Goal: Task Accomplishment & Management: Complete application form

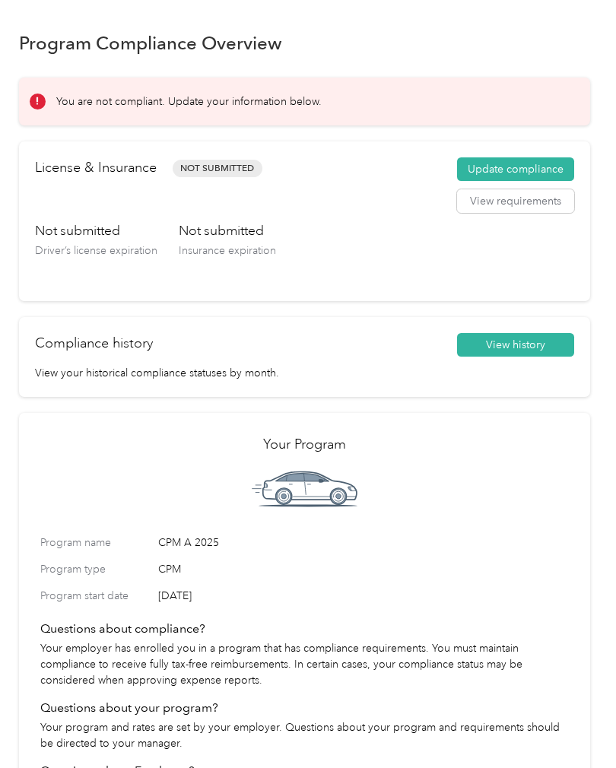
click at [533, 207] on button "View requirements" at bounding box center [515, 201] width 117 height 24
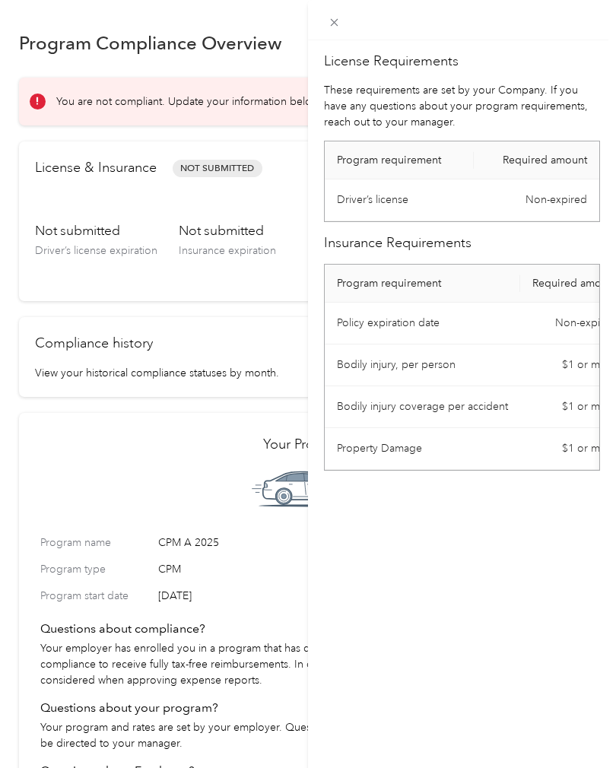
click at [558, 206] on td "Non-expired" at bounding box center [537, 201] width 126 height 42
click at [517, 212] on td "Non-expired" at bounding box center [537, 201] width 126 height 42
click at [256, 275] on div "License Requirements These requirements are set by your Company. If you have an…" at bounding box center [308, 384] width 616 height 768
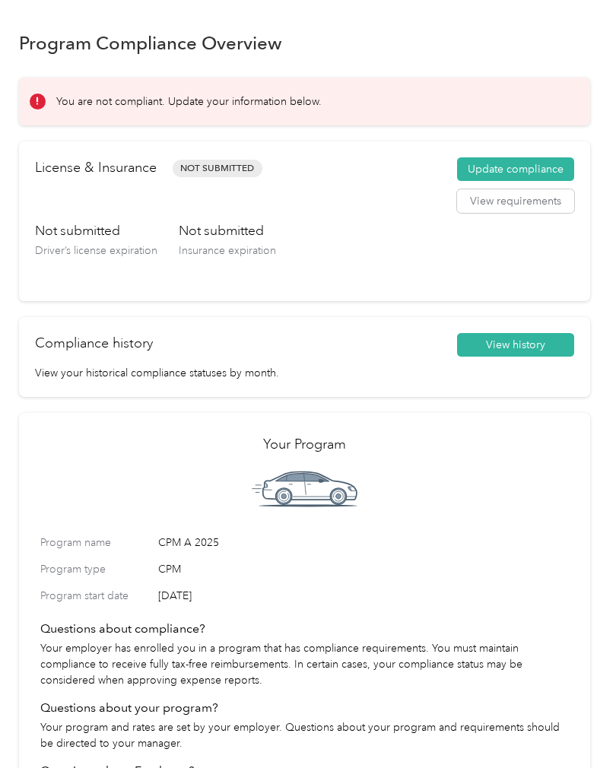
click at [527, 179] on button "Update compliance" at bounding box center [515, 169] width 117 height 24
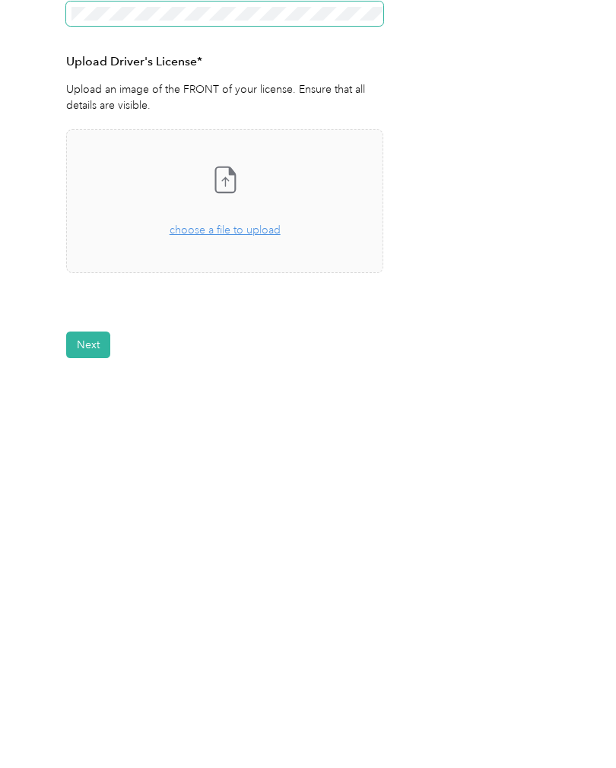
scroll to position [53, 0]
click at [254, 386] on div "Take a photo or choose a photo from your library Drag and drop your file here, …" at bounding box center [224, 445] width 291 height 118
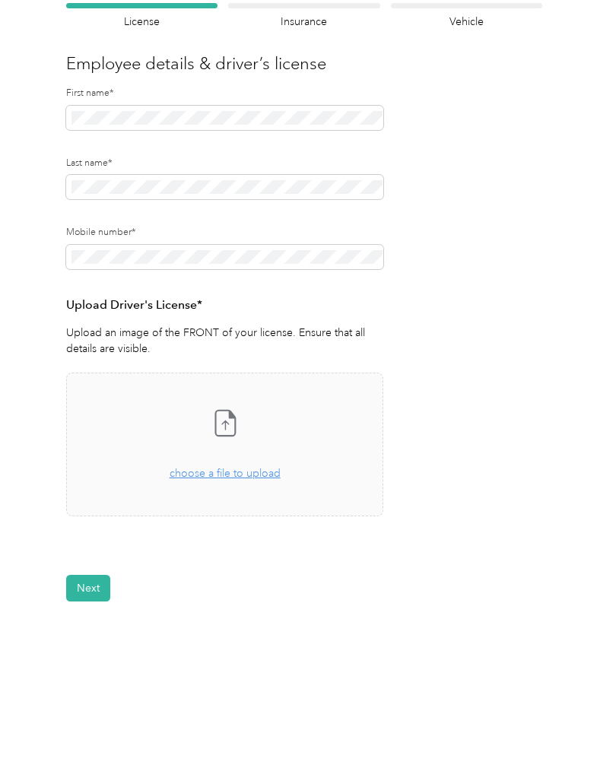
click at [609, 211] on div "Back Home Compliance overview Compliance submission Compliance Submission Not S…" at bounding box center [304, 317] width 609 height 863
click at [265, 449] on div "Drag and drop your file here, or choose a file to upload" at bounding box center [225, 465] width 111 height 33
click at [81, 621] on button "Next" at bounding box center [88, 634] width 44 height 27
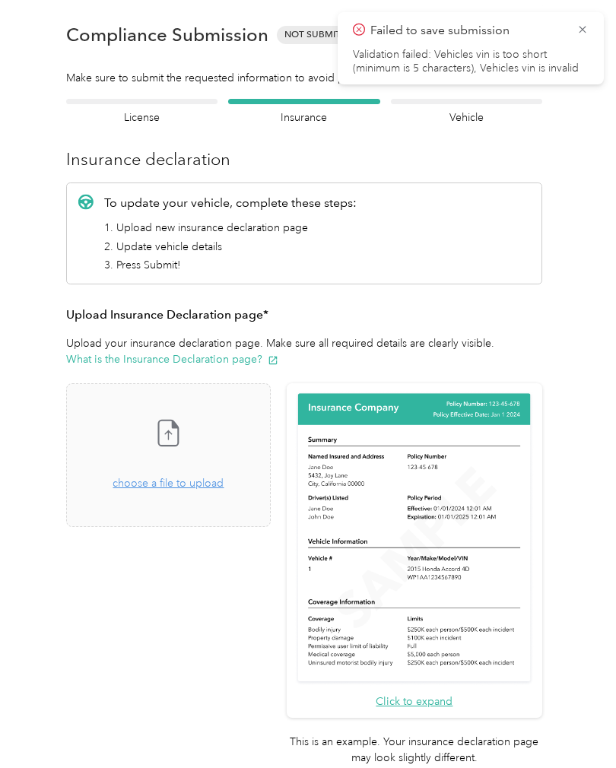
scroll to position [18, 0]
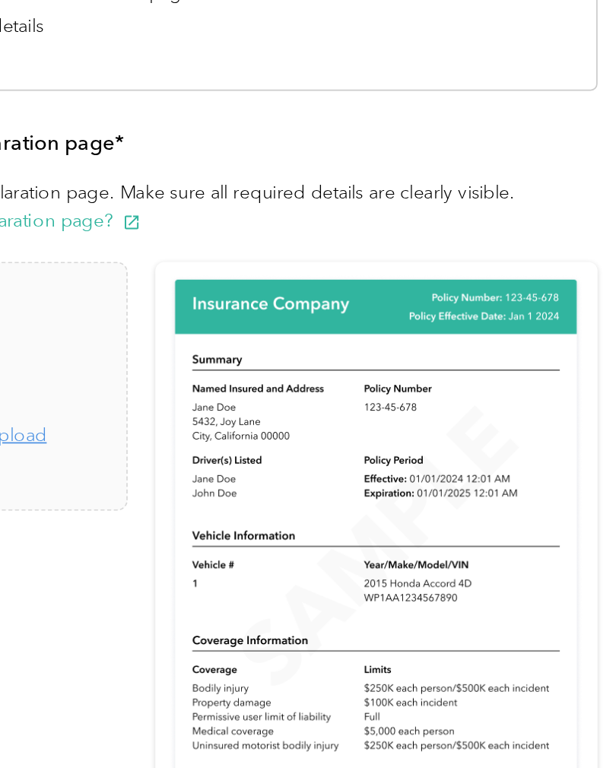
click at [376, 694] on button "Click to expand" at bounding box center [414, 702] width 77 height 16
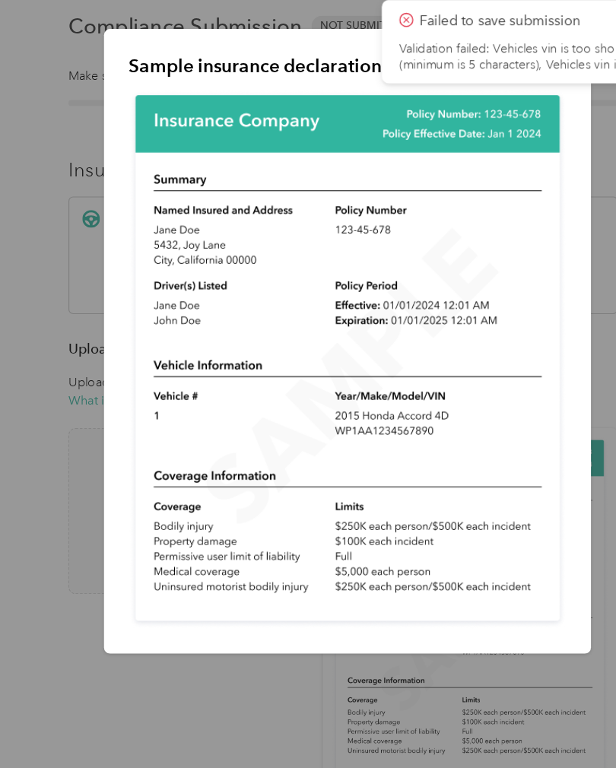
scroll to position [0, 0]
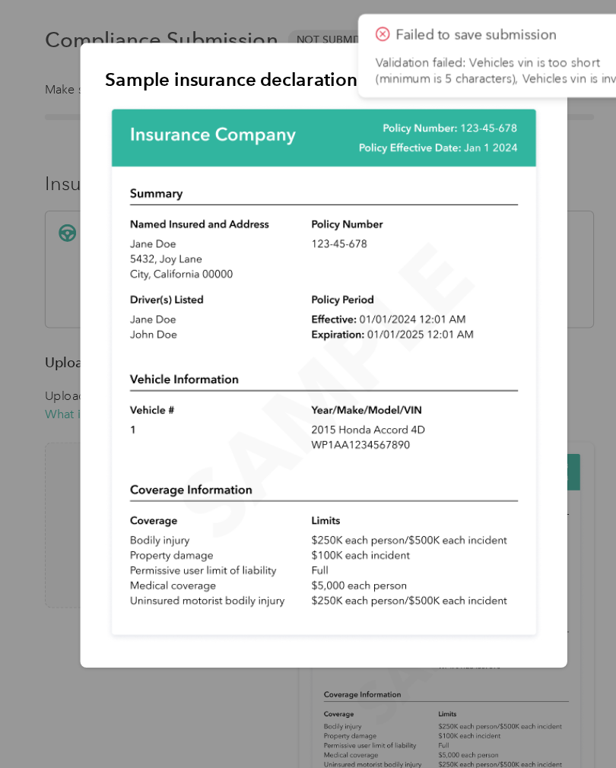
click at [466, 588] on div at bounding box center [308, 384] width 616 height 768
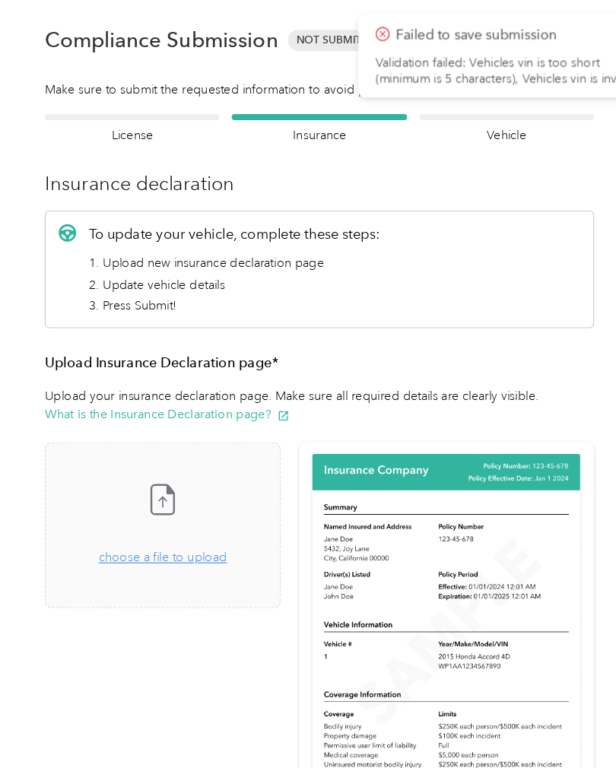
click at [176, 498] on div "Take a photo or choose a photo from your library Drag and drop your file here, …" at bounding box center [168, 455] width 179 height 118
click at [357, 30] on icon at bounding box center [359, 29] width 5 height 5
click at [353, 29] on icon at bounding box center [359, 30] width 12 height 14
click at [353, 30] on icon at bounding box center [359, 30] width 12 height 14
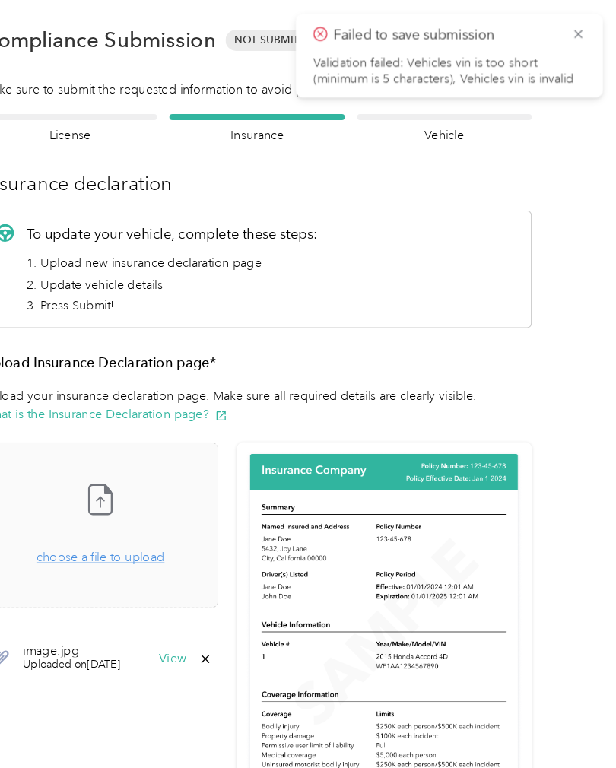
click at [353, 43] on div "Failed to save submission Validation failed: Vehicles vin is too short (minimum…" at bounding box center [471, 48] width 236 height 54
click at [577, 34] on icon at bounding box center [583, 30] width 12 height 14
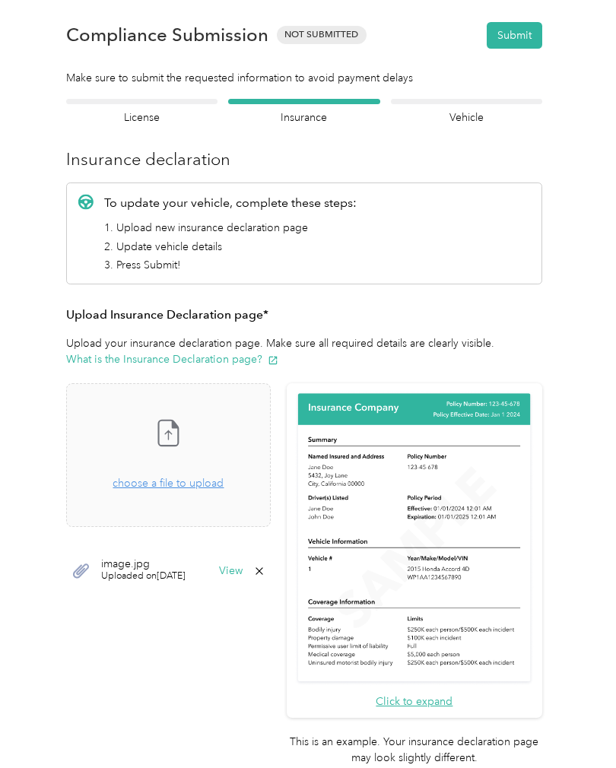
click at [243, 570] on button "View" at bounding box center [231, 571] width 24 height 11
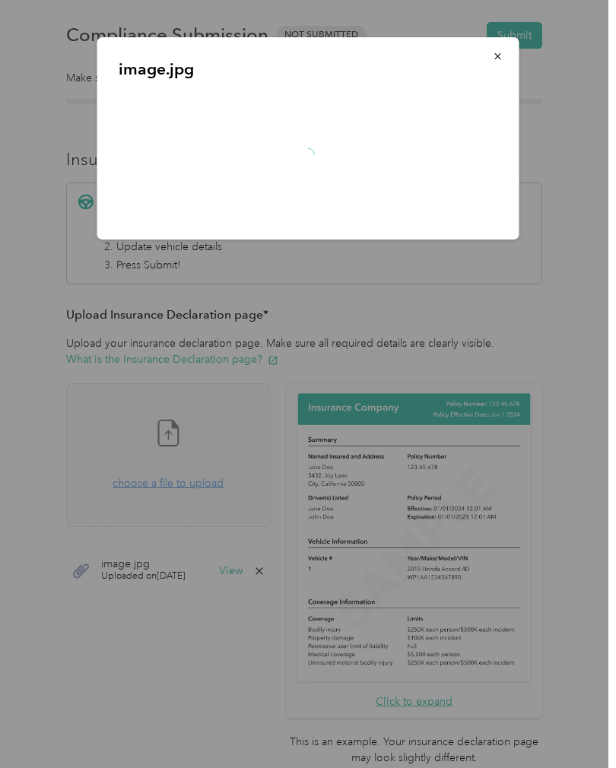
click at [614, 421] on div at bounding box center [308, 384] width 616 height 768
